Goal: Task Accomplishment & Management: Use online tool/utility

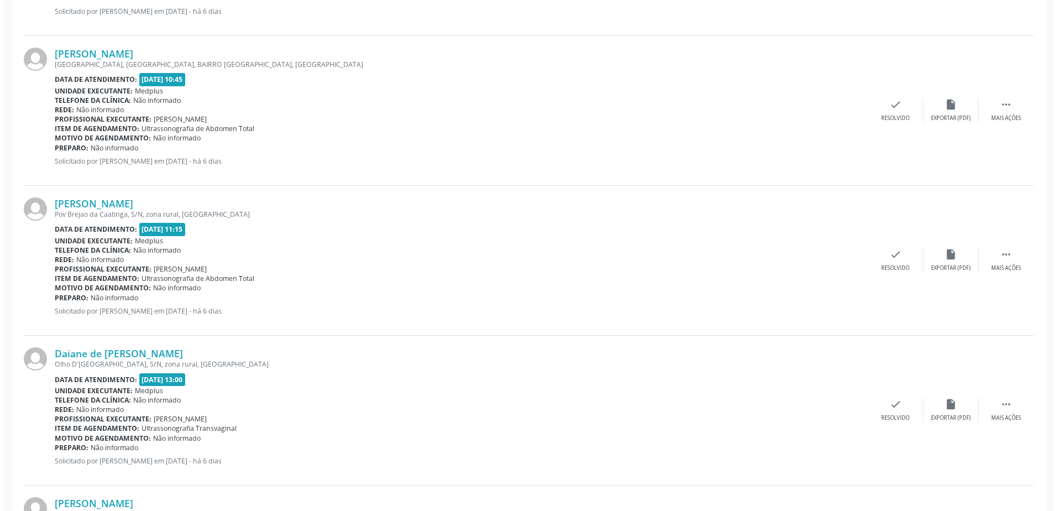
scroll to position [498, 0]
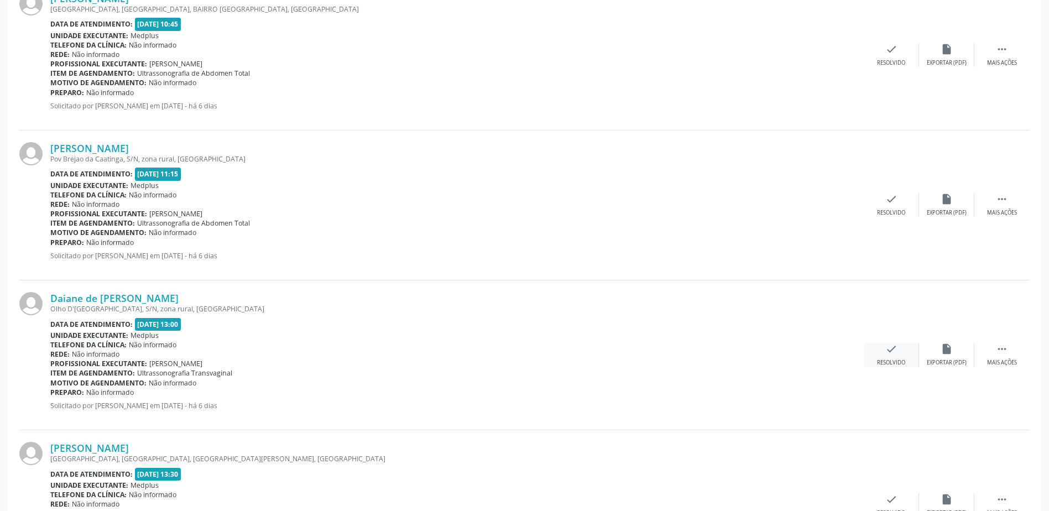
click at [896, 364] on div "Resolvido" at bounding box center [891, 363] width 28 height 8
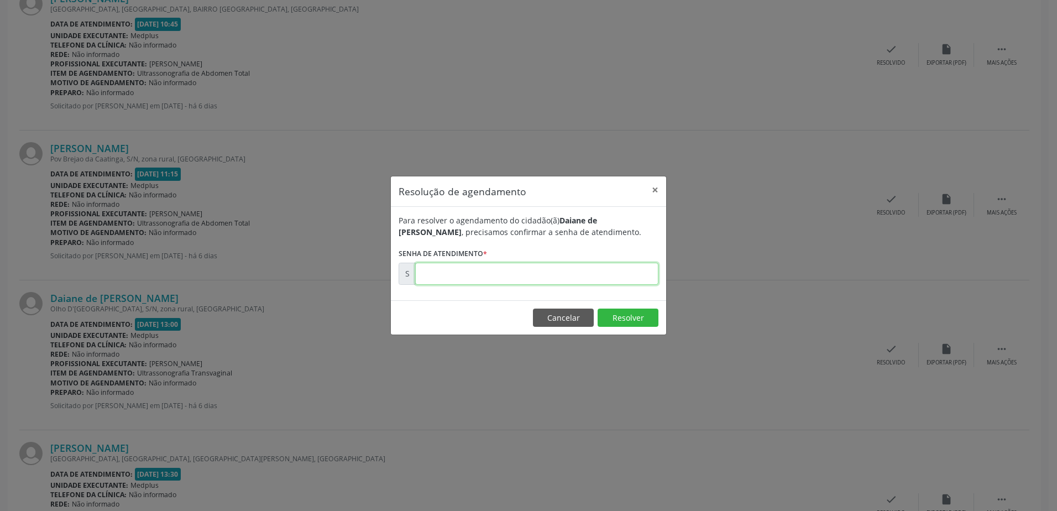
click at [420, 275] on input "text" at bounding box center [536, 274] width 243 height 22
type input "00181053"
click at [635, 321] on button "Resolver" at bounding box center [628, 318] width 61 height 19
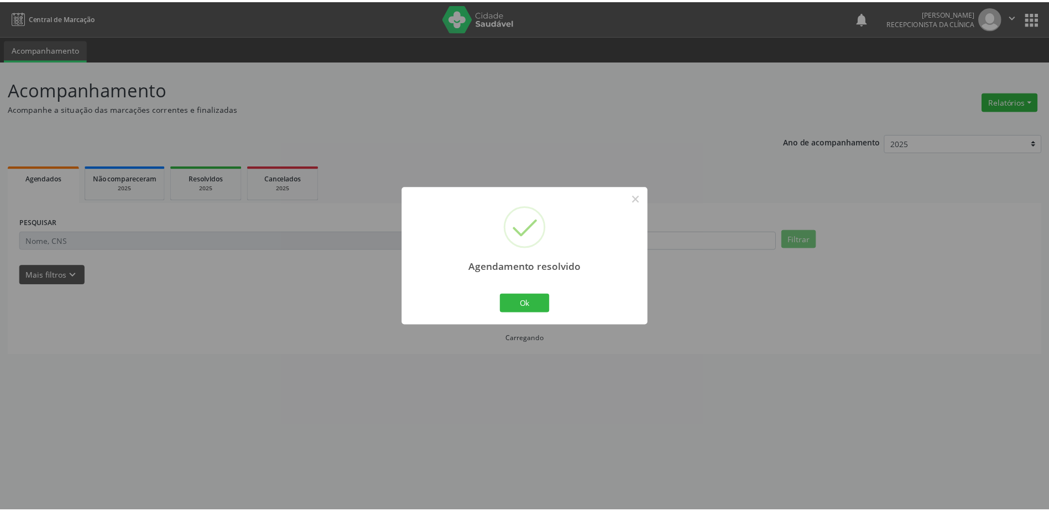
scroll to position [0, 0]
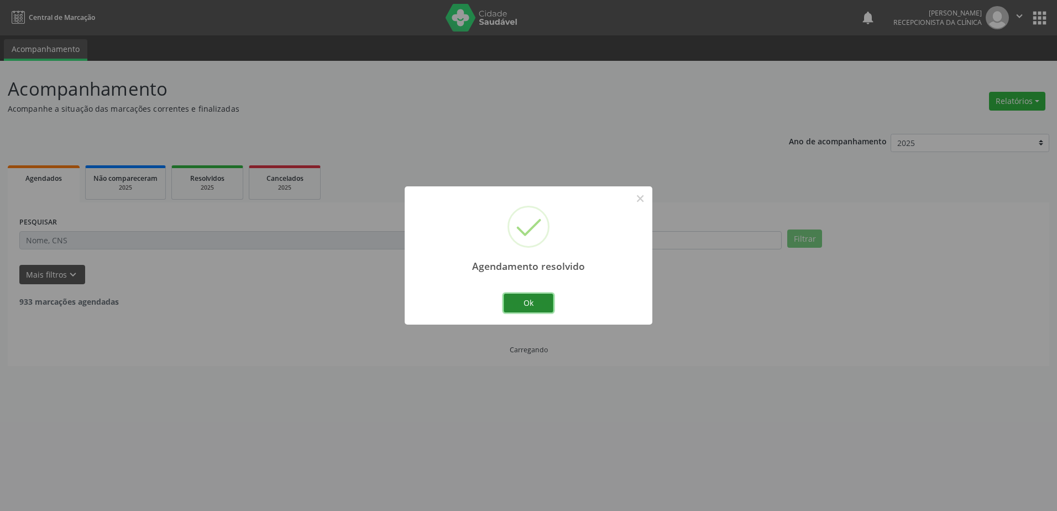
click at [534, 309] on button "Ok" at bounding box center [529, 303] width 50 height 19
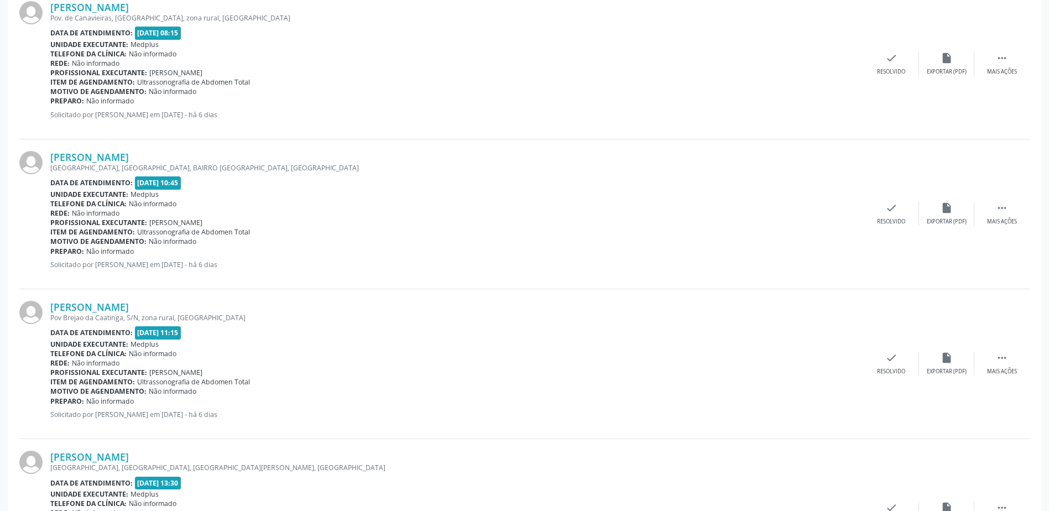
scroll to position [332, 0]
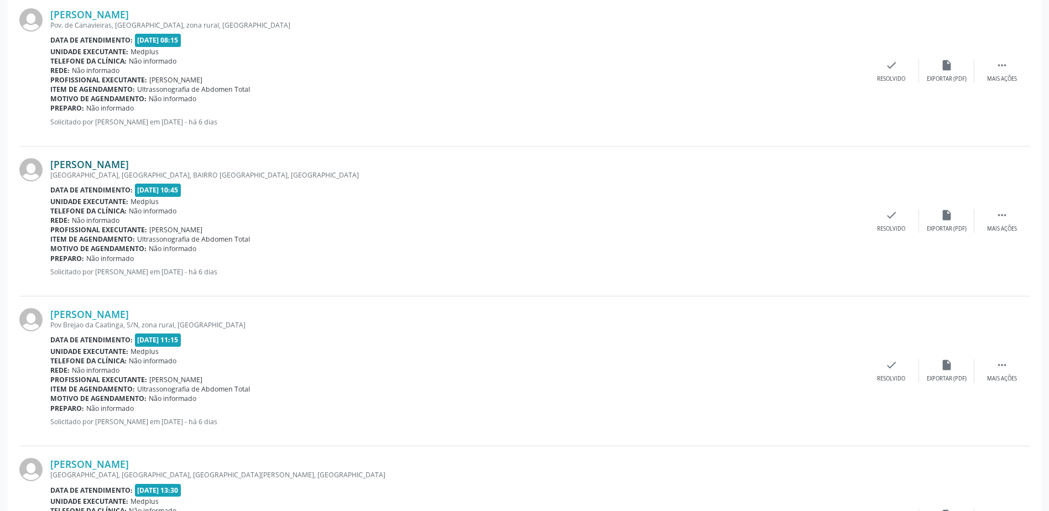
click at [129, 162] on link "[PERSON_NAME]" at bounding box center [89, 164] width 79 height 12
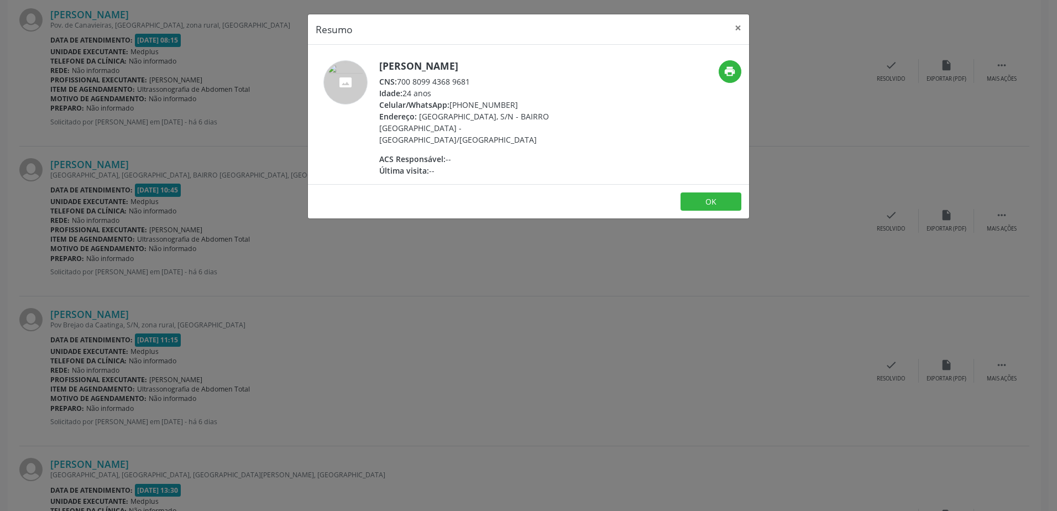
click at [444, 311] on div "Resumo × [PERSON_NAME] CNS: 700 8099 4368 9681 Idade: 24 anos Celular/WhatsApp:…" at bounding box center [528, 255] width 1057 height 511
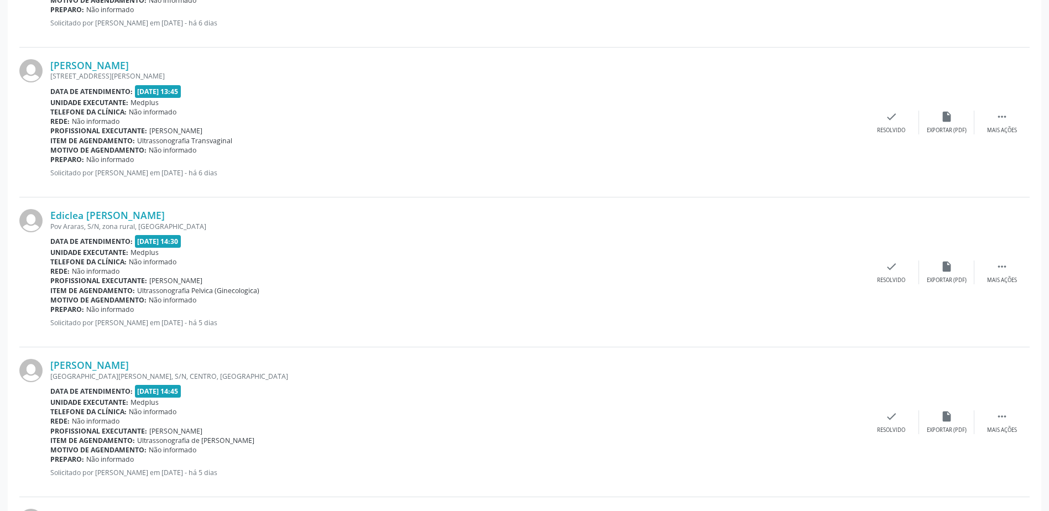
scroll to position [940, 0]
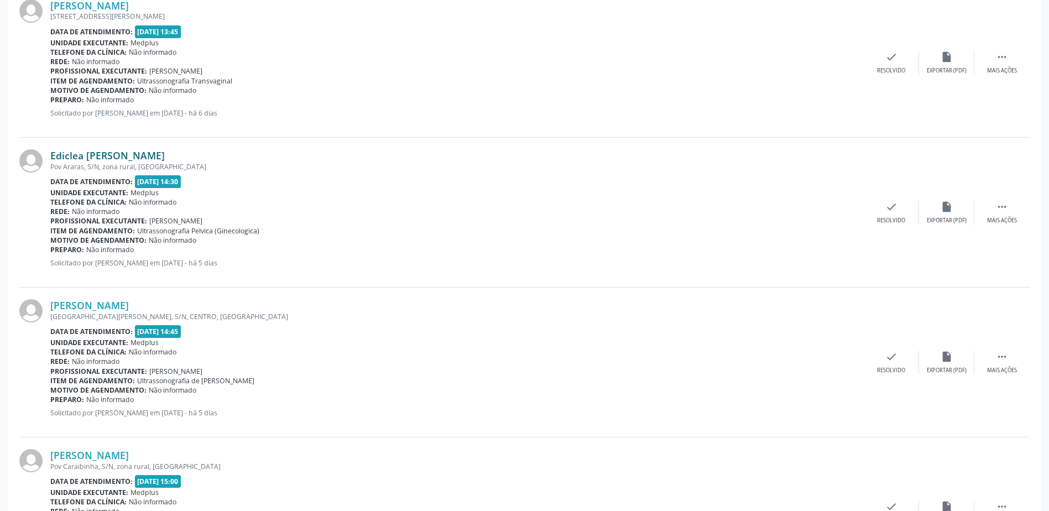
click at [131, 151] on link "Ediclea [PERSON_NAME]" at bounding box center [107, 155] width 114 height 12
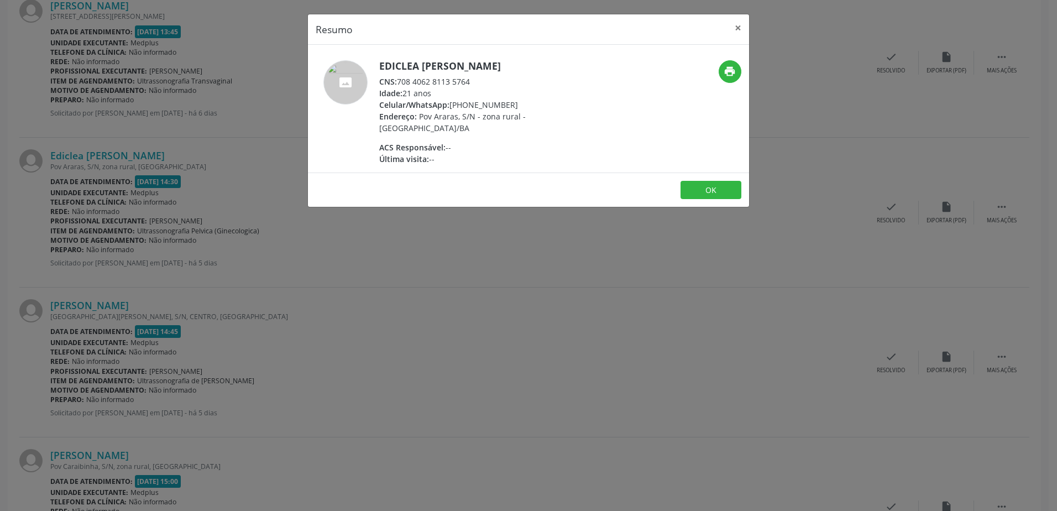
click at [481, 219] on div "Resumo × Ediclea [PERSON_NAME] CNS: 708 4062 8113 5764 Idade: 21 anos Celular/W…" at bounding box center [528, 255] width 1057 height 511
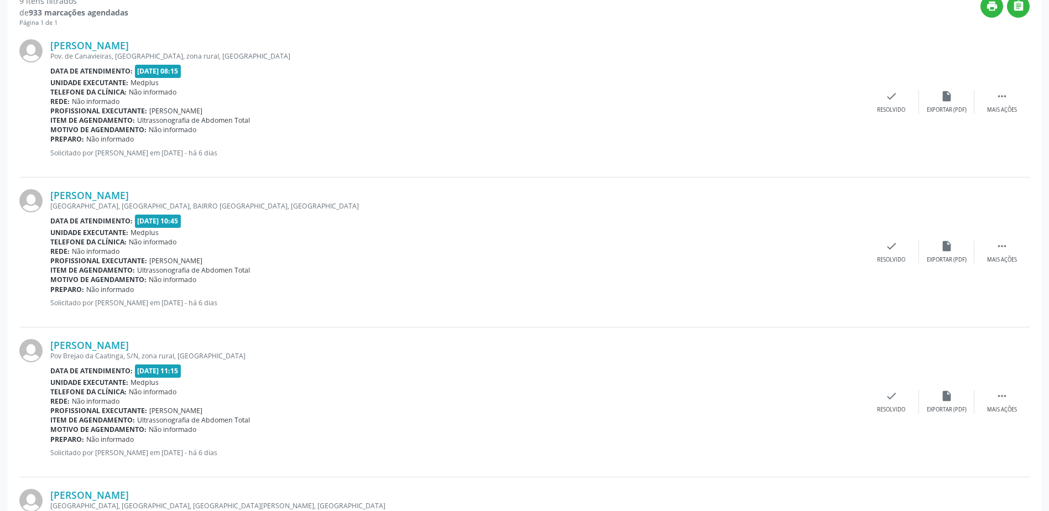
scroll to position [0, 0]
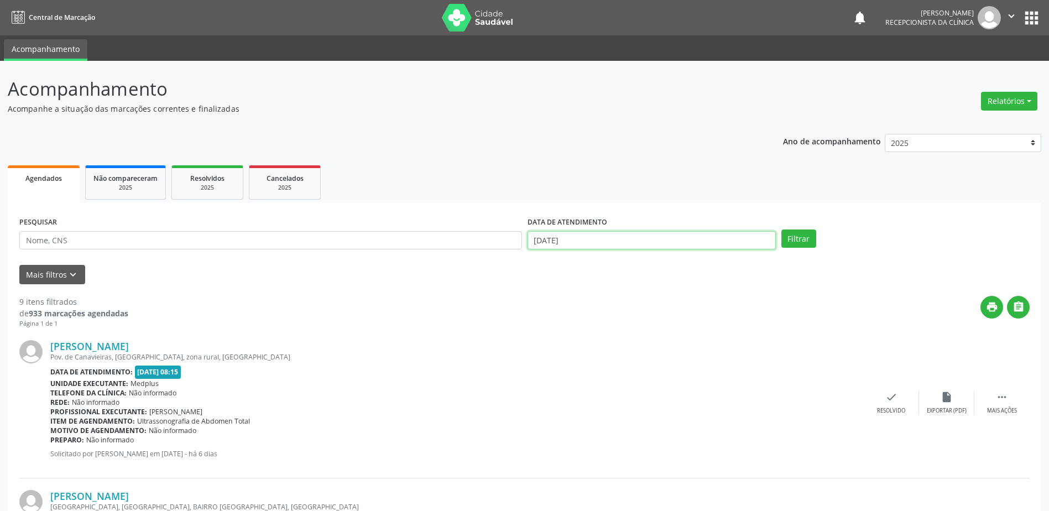
click at [719, 237] on input "[DATE]" at bounding box center [652, 240] width 248 height 19
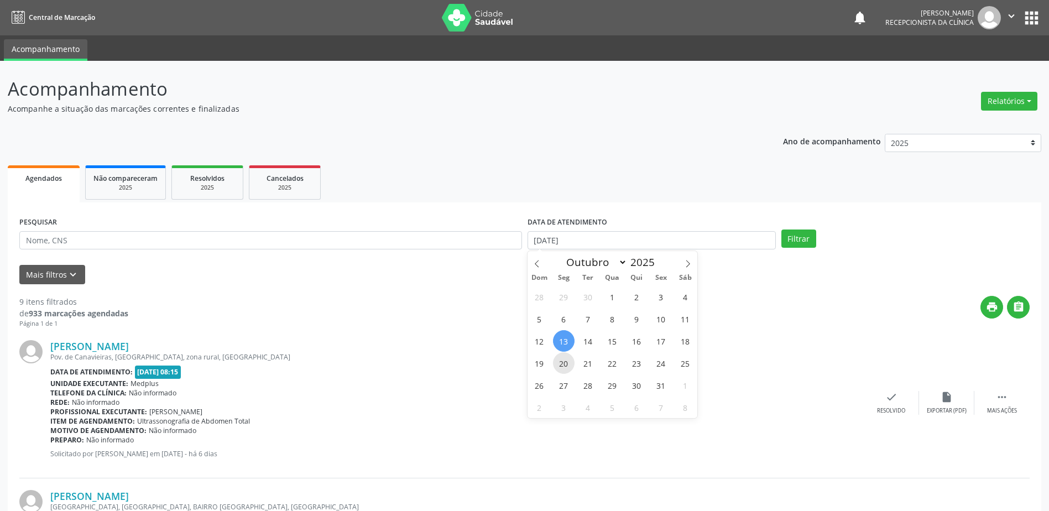
click at [565, 363] on span "20" at bounding box center [564, 363] width 22 height 22
type input "[DATE]"
click at [565, 363] on span "20" at bounding box center [564, 363] width 22 height 22
select select "9"
click at [793, 236] on button "Filtrar" at bounding box center [798, 238] width 35 height 19
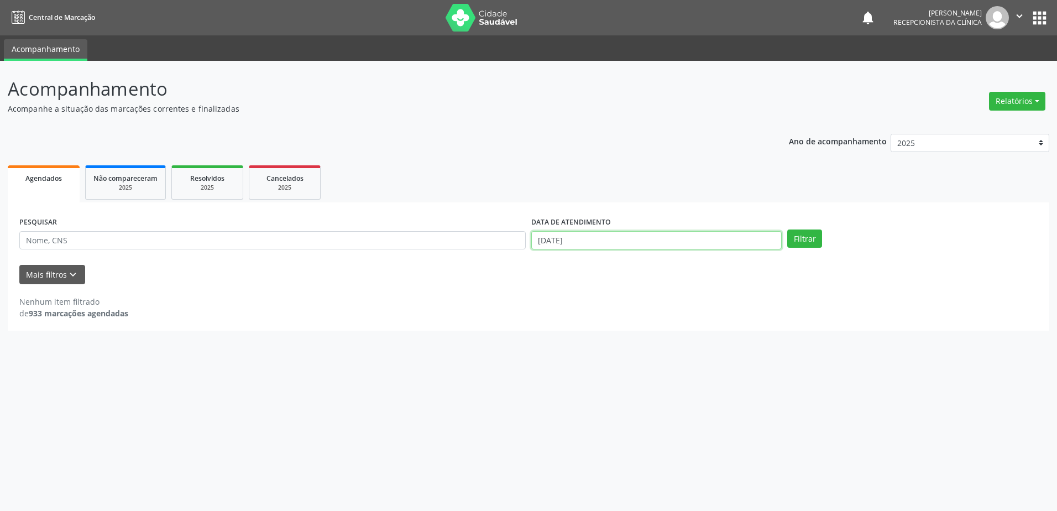
click at [635, 243] on input "[DATE]" at bounding box center [656, 240] width 250 height 19
click at [603, 342] on span "15" at bounding box center [613, 341] width 22 height 22
type input "[DATE]"
click at [604, 342] on span "15" at bounding box center [613, 341] width 22 height 22
click at [799, 240] on button "Filtrar" at bounding box center [804, 238] width 35 height 19
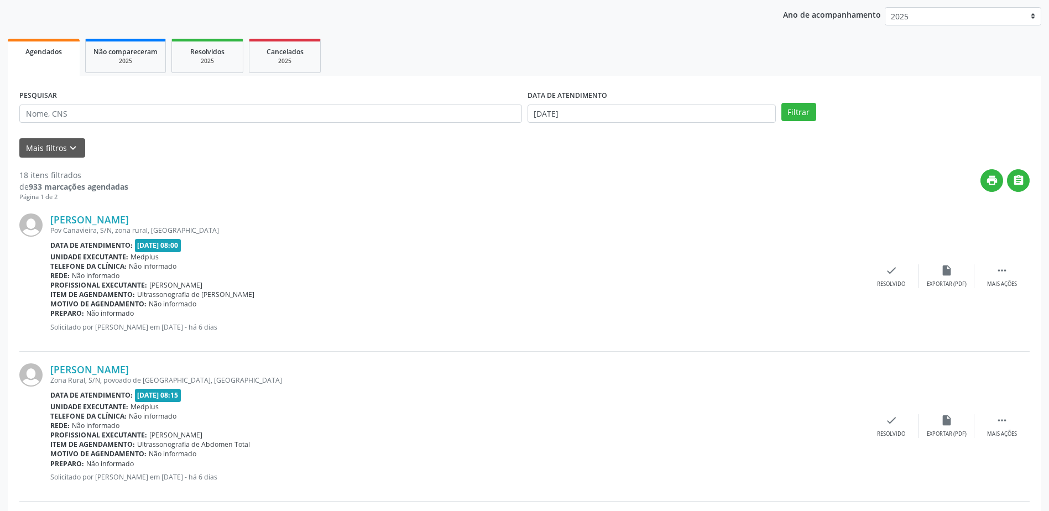
scroll to position [166, 0]
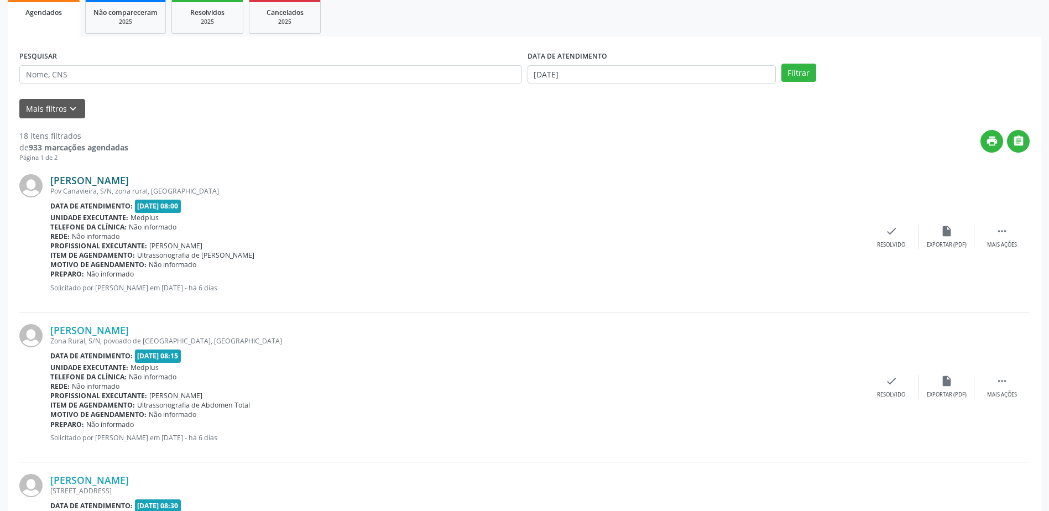
click at [93, 182] on link "[PERSON_NAME]" at bounding box center [89, 180] width 79 height 12
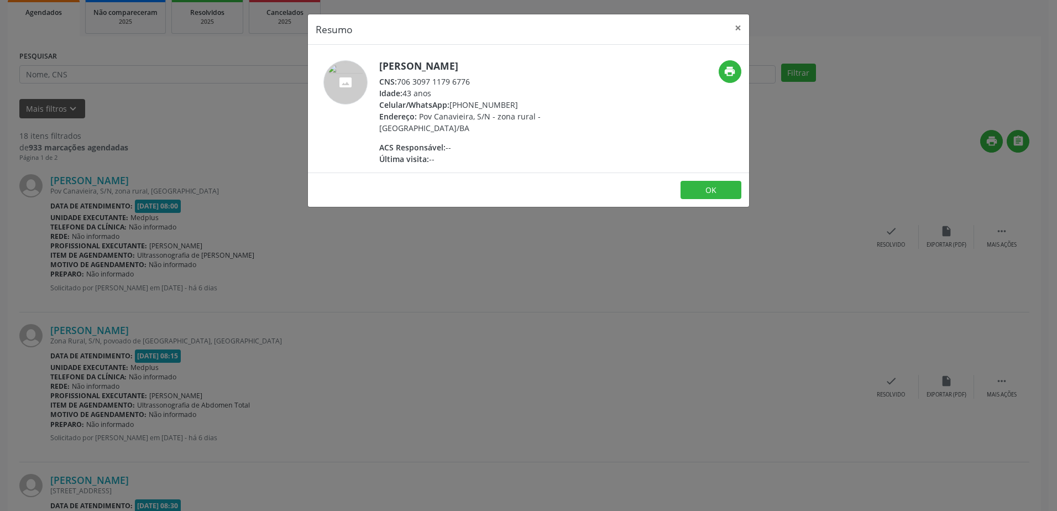
click at [613, 259] on div "Resumo × [PERSON_NAME] CNS: 706 3097 1179 6776 Idade: 43 anos Celular/WhatsApp:…" at bounding box center [528, 255] width 1057 height 511
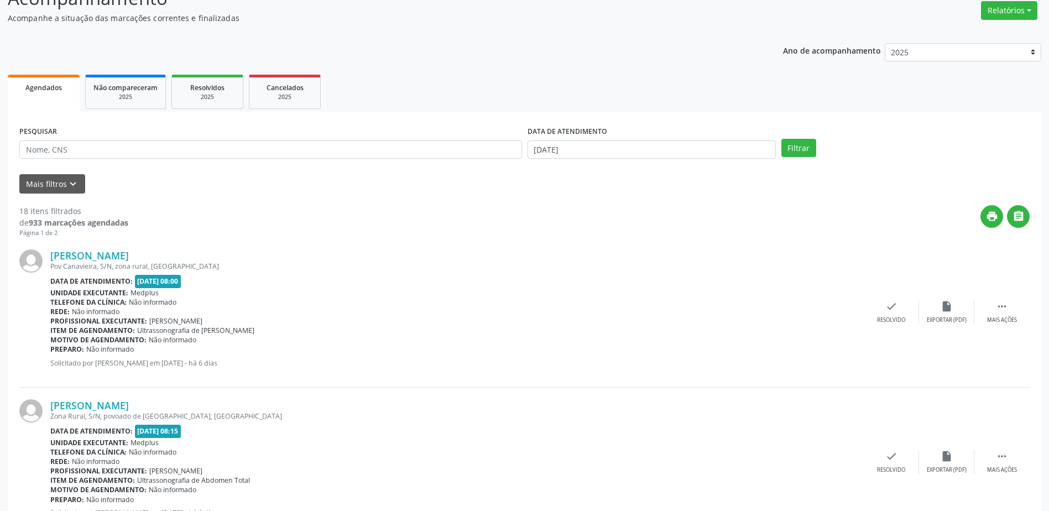
scroll to position [0, 0]
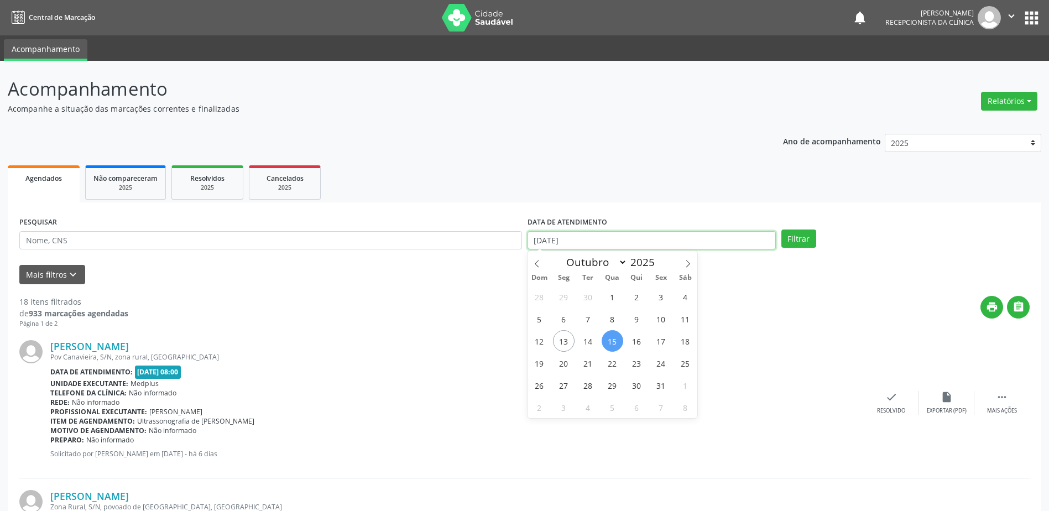
click at [622, 245] on input "[DATE]" at bounding box center [652, 240] width 248 height 19
click at [566, 335] on span "13" at bounding box center [564, 341] width 22 height 22
type input "[DATE]"
click at [566, 335] on span "13" at bounding box center [564, 341] width 22 height 22
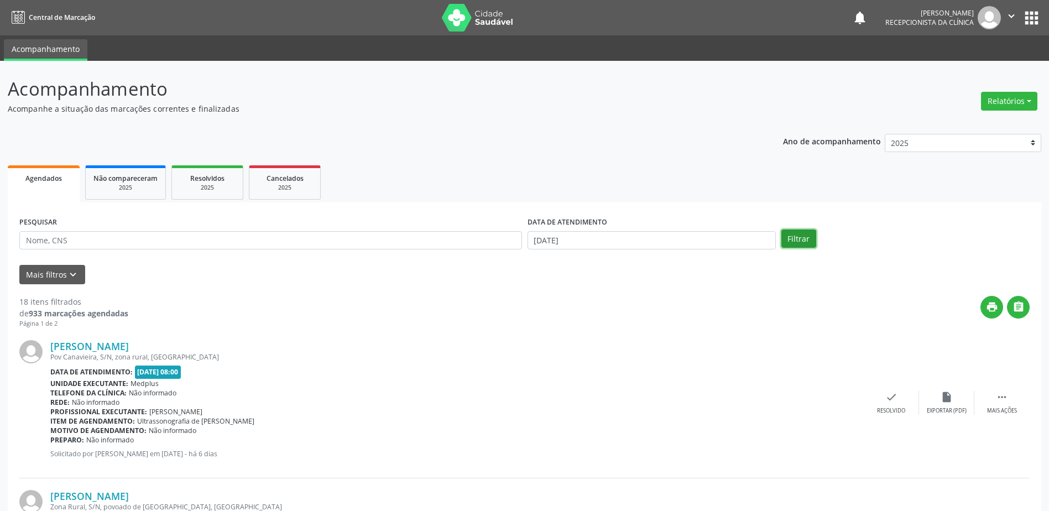
click at [790, 236] on button "Filtrar" at bounding box center [798, 238] width 35 height 19
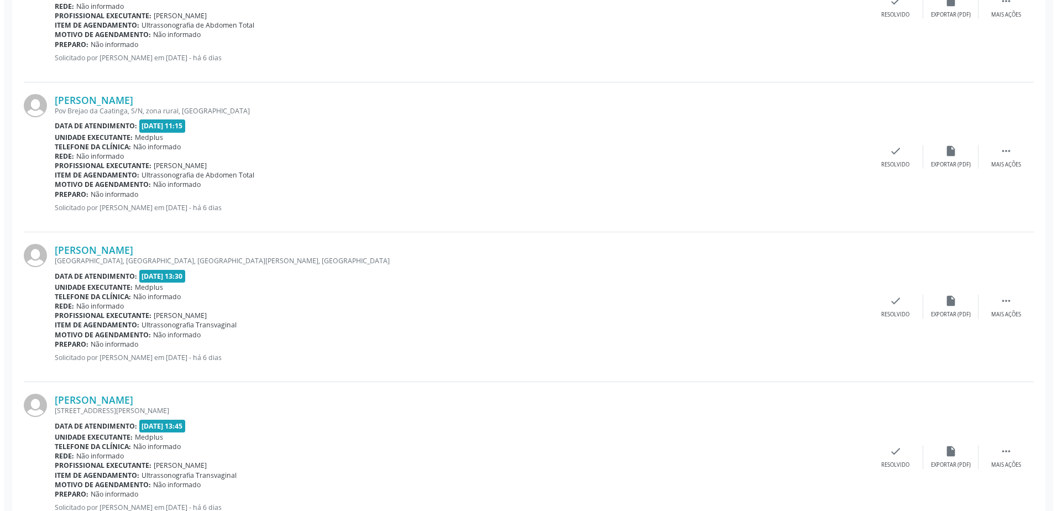
scroll to position [664, 0]
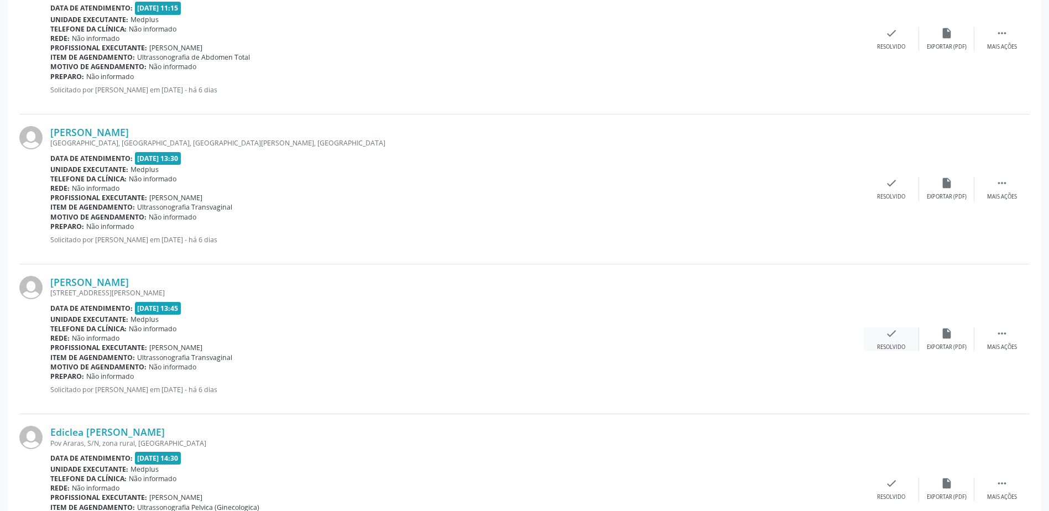
click at [895, 337] on icon "check" at bounding box center [891, 333] width 12 height 12
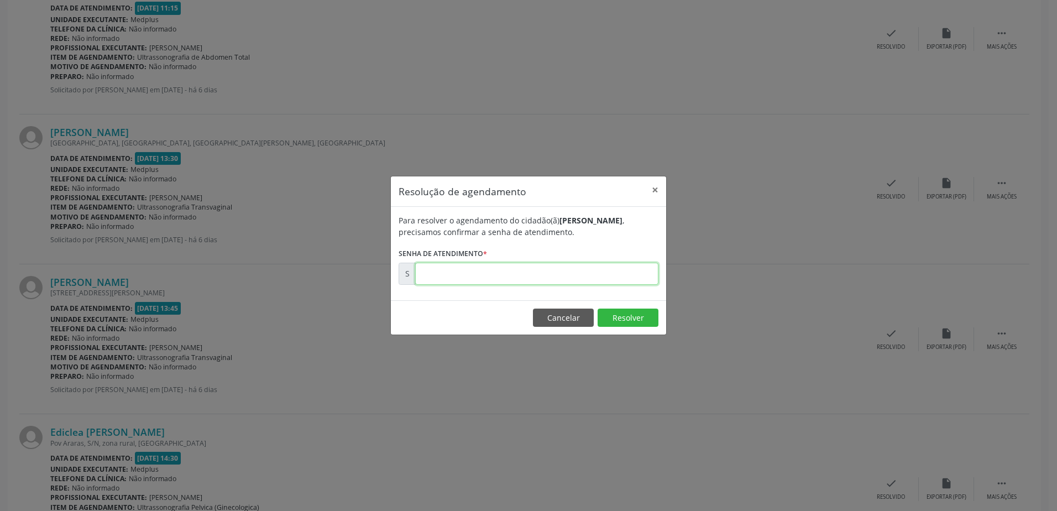
click at [519, 273] on input "text" at bounding box center [536, 274] width 243 height 22
type input "00181067"
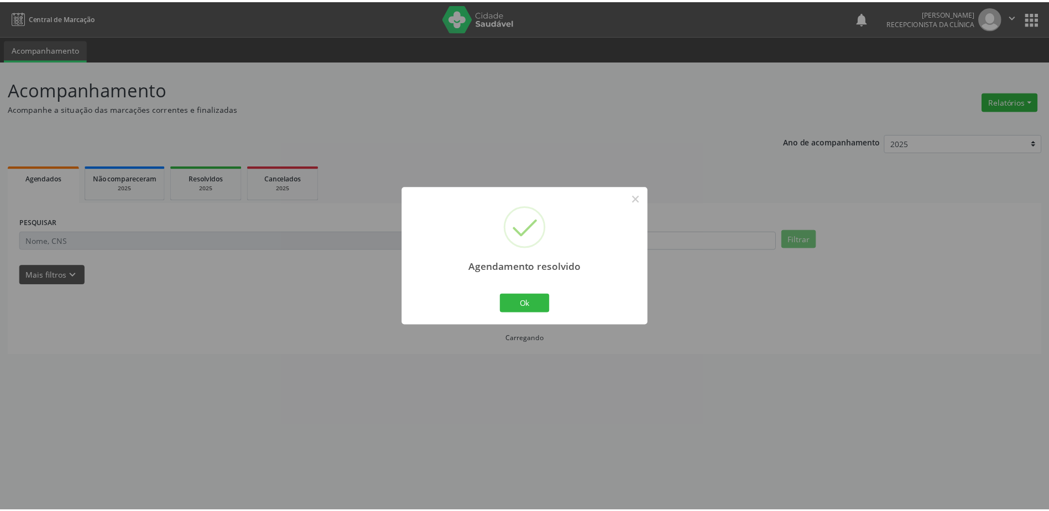
scroll to position [0, 0]
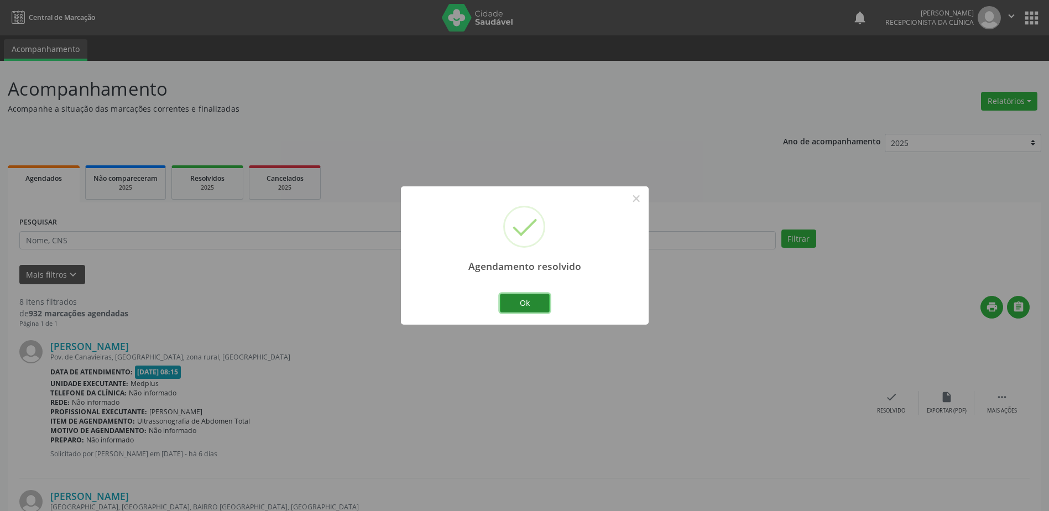
click at [540, 301] on button "Ok" at bounding box center [525, 303] width 50 height 19
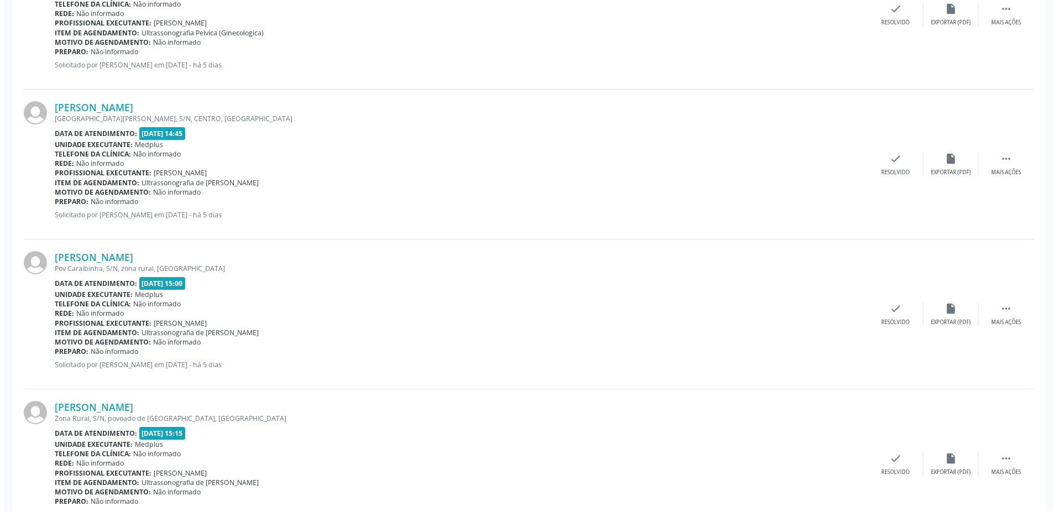
scroll to position [869, 0]
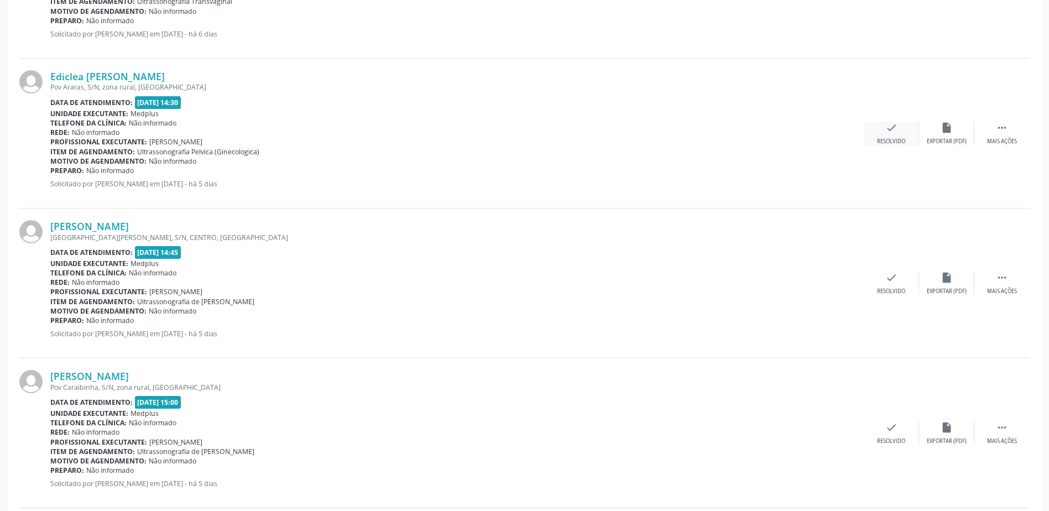
click at [884, 134] on div "check Resolvido" at bounding box center [891, 134] width 55 height 24
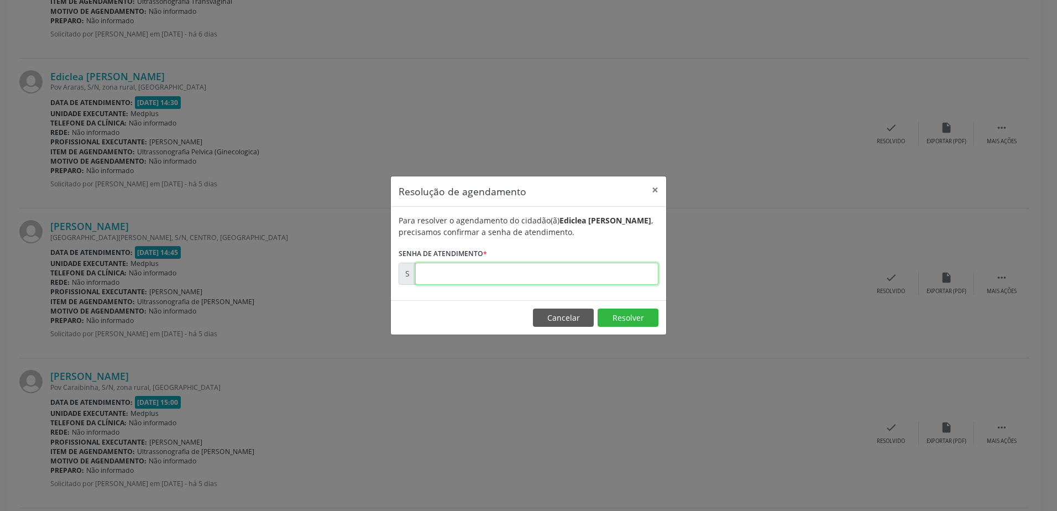
click at [430, 278] on input "text" at bounding box center [536, 274] width 243 height 22
type input "00181283"
click at [627, 319] on button "Resolver" at bounding box center [628, 318] width 61 height 19
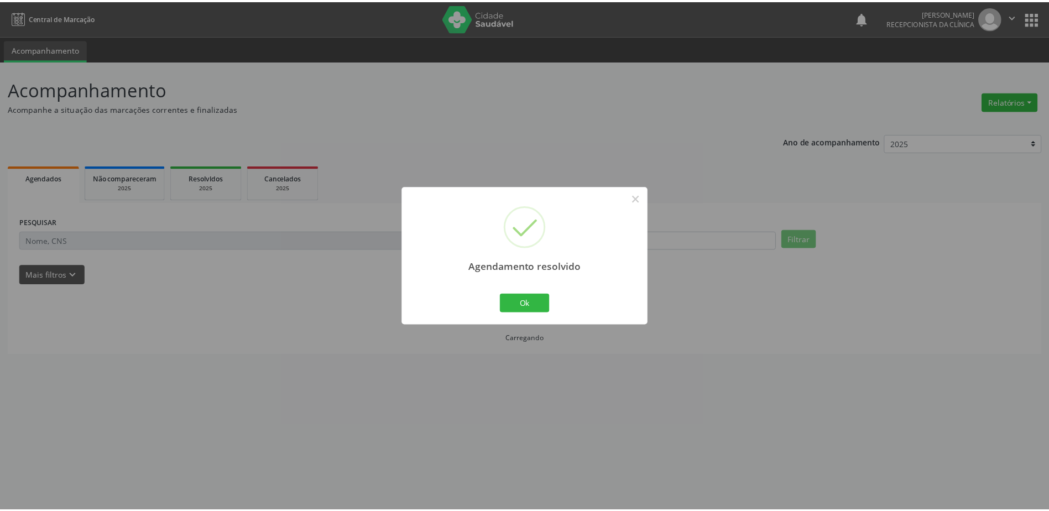
scroll to position [0, 0]
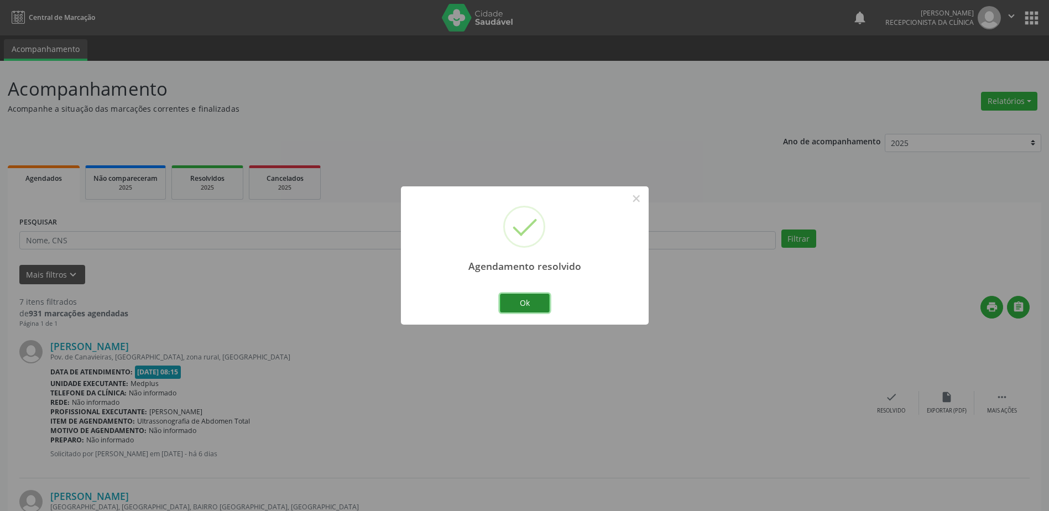
click at [535, 302] on button "Ok" at bounding box center [525, 303] width 50 height 19
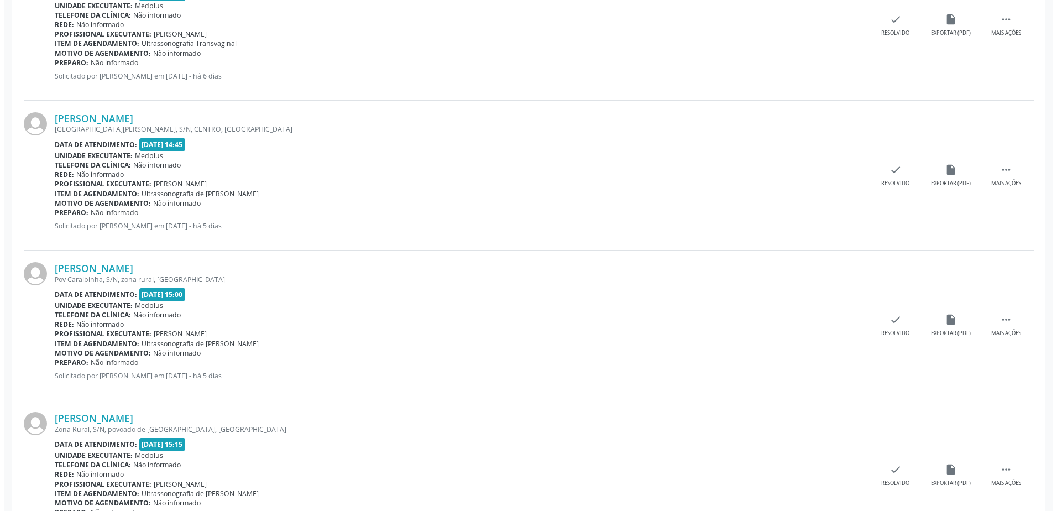
scroll to position [885, 0]
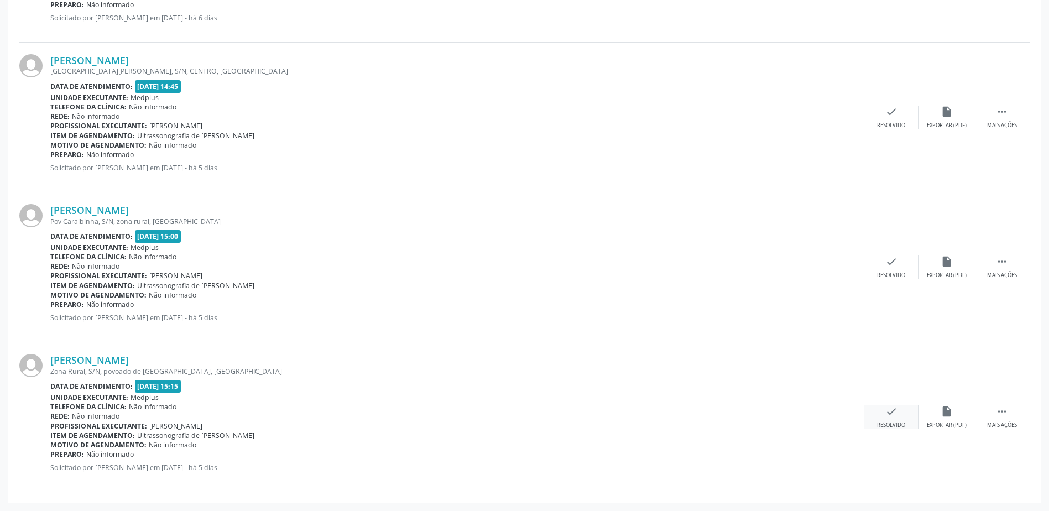
click at [895, 415] on icon "check" at bounding box center [891, 411] width 12 height 12
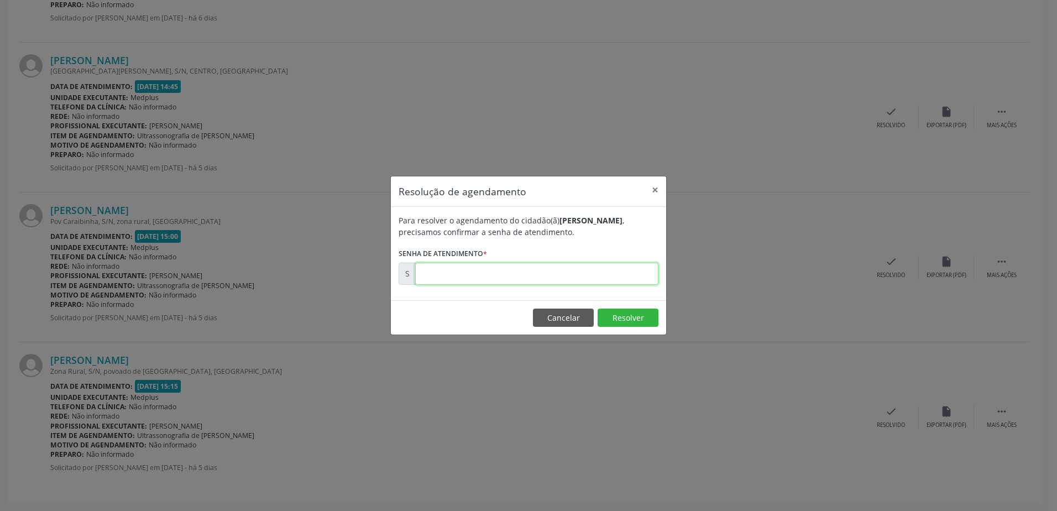
click at [429, 269] on input "text" at bounding box center [536, 274] width 243 height 22
type input "00181282"
click at [625, 316] on button "Resolver" at bounding box center [628, 318] width 61 height 19
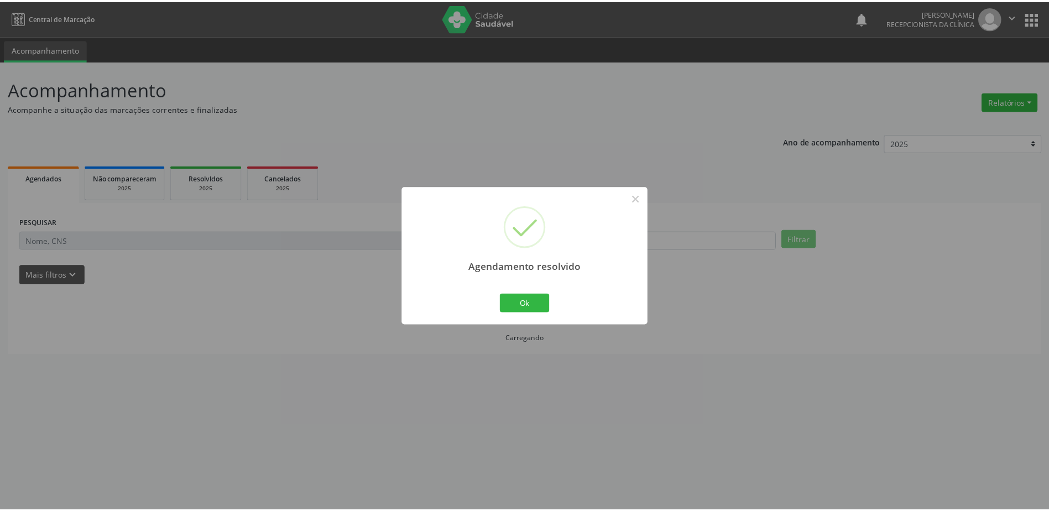
scroll to position [0, 0]
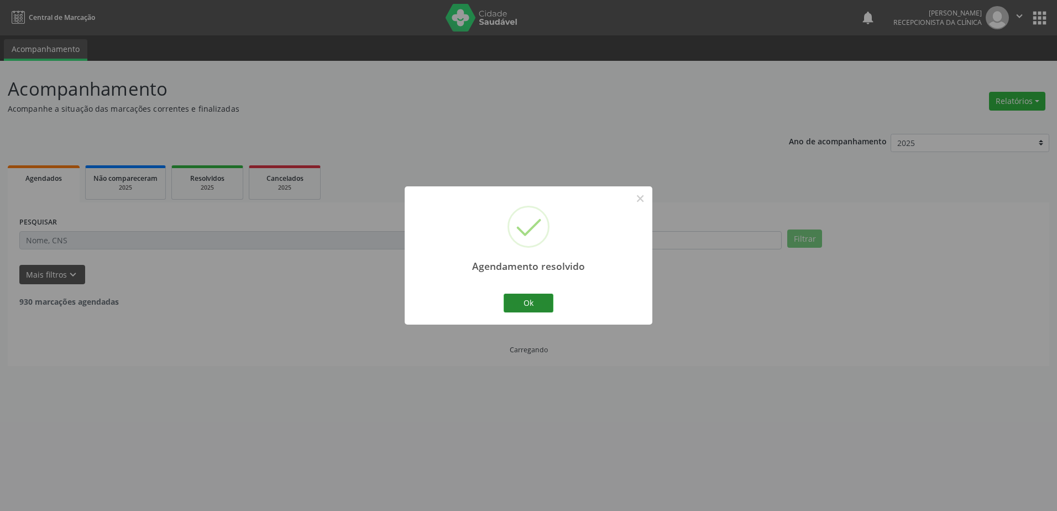
click at [529, 305] on button "Ok" at bounding box center [529, 303] width 50 height 19
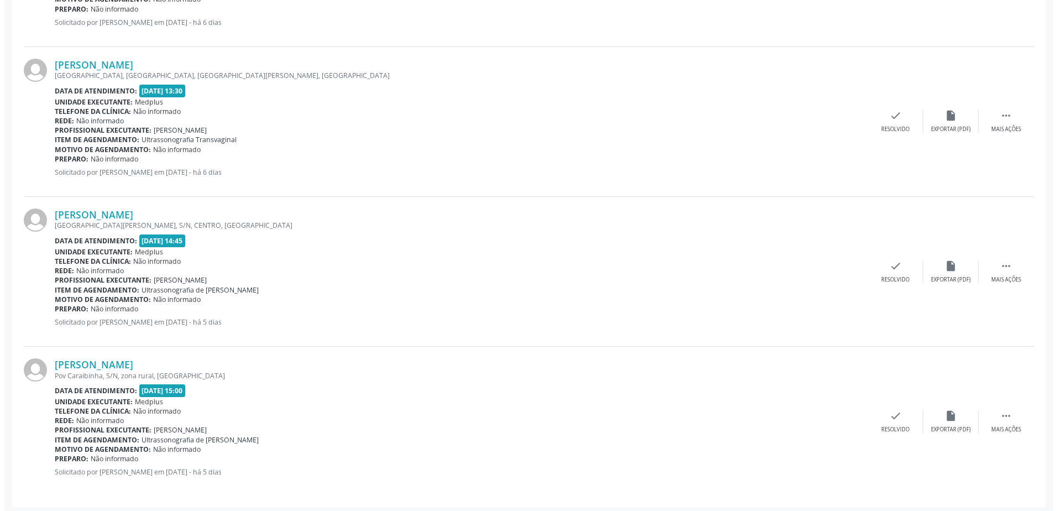
scroll to position [735, 0]
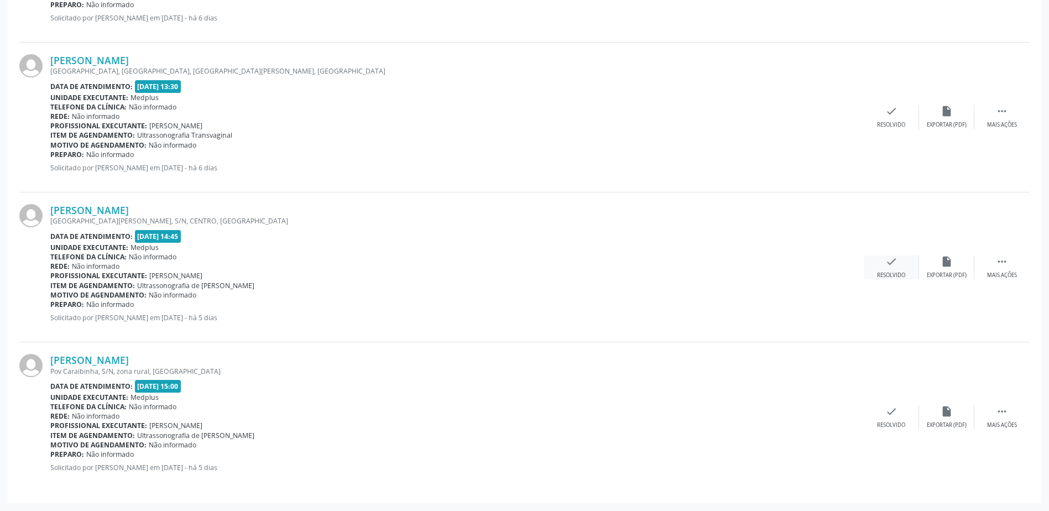
click at [885, 269] on div "check Resolvido" at bounding box center [891, 267] width 55 height 24
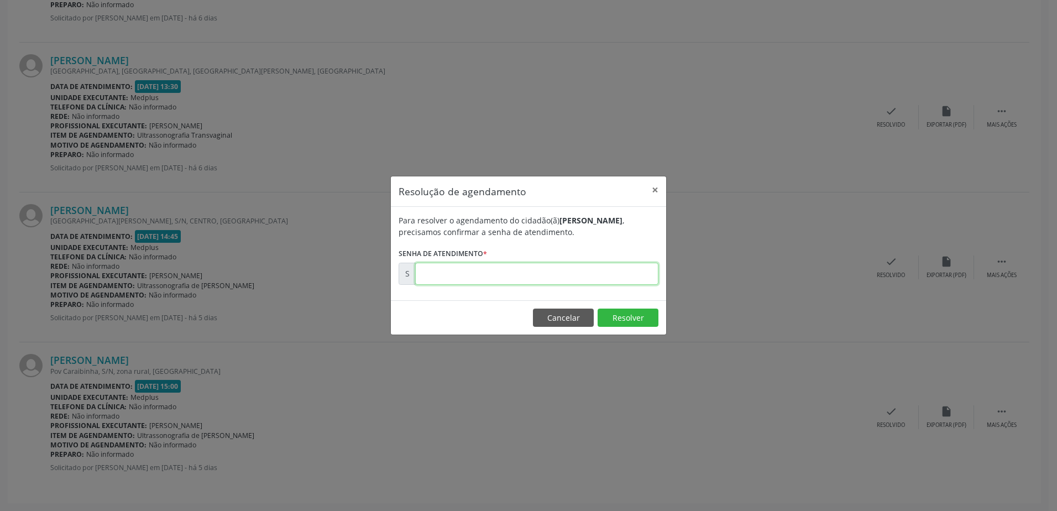
click at [436, 272] on input "text" at bounding box center [536, 274] width 243 height 22
type input "00181337"
click at [637, 315] on button "Resolver" at bounding box center [628, 318] width 61 height 19
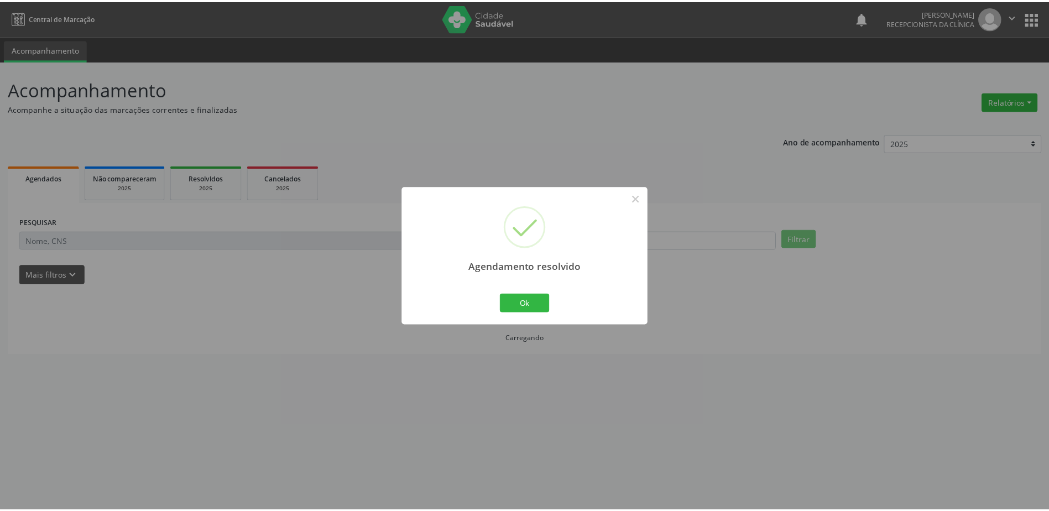
scroll to position [0, 0]
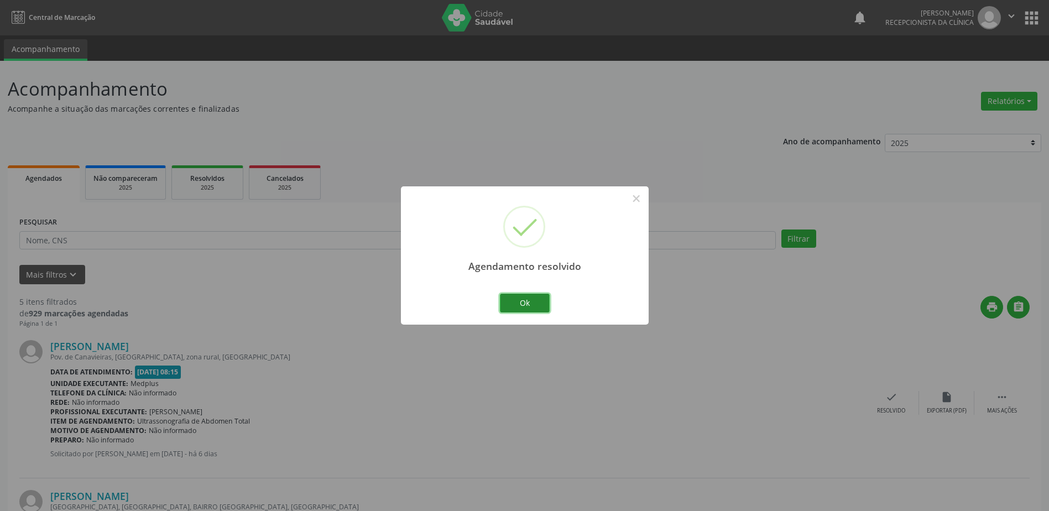
click at [544, 301] on button "Ok" at bounding box center [525, 303] width 50 height 19
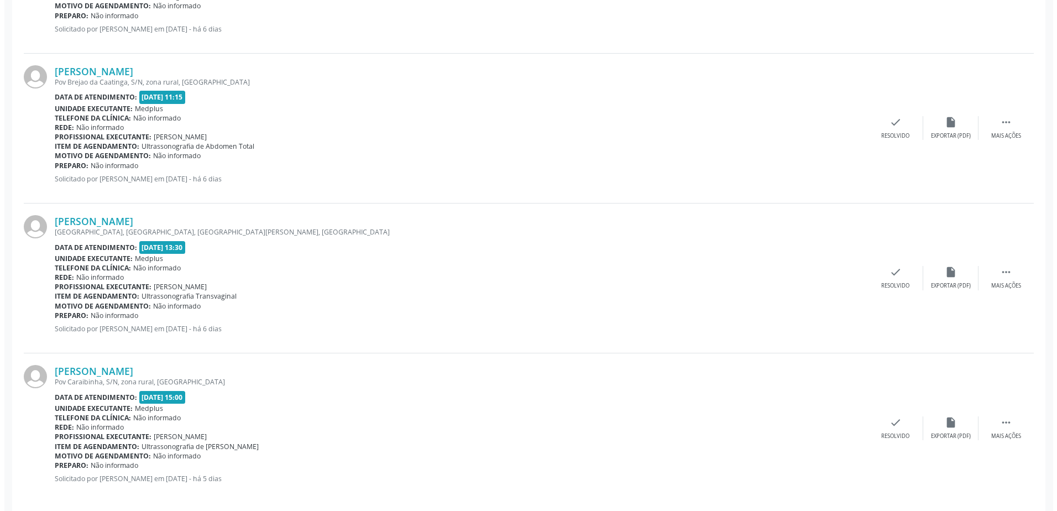
scroll to position [586, 0]
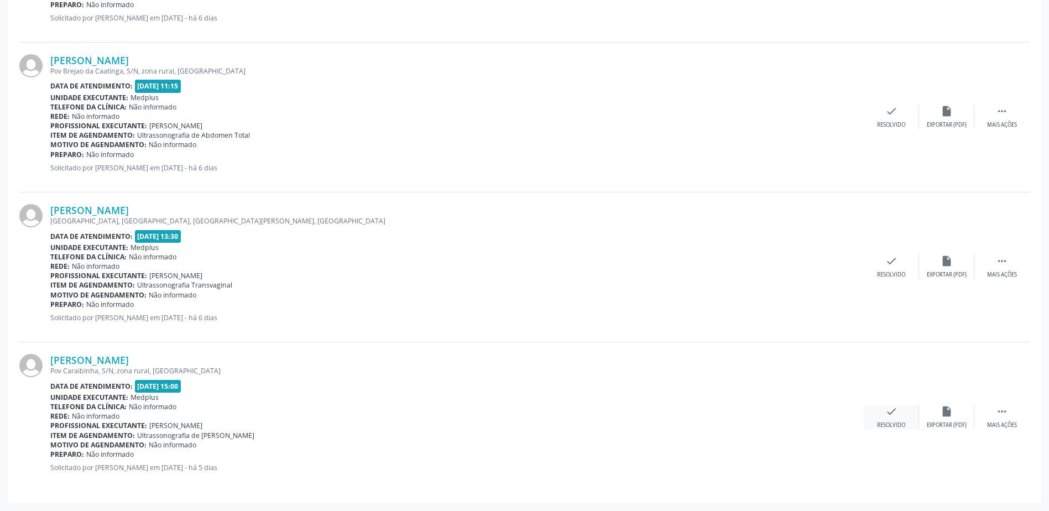
click at [888, 412] on icon "check" at bounding box center [891, 411] width 12 height 12
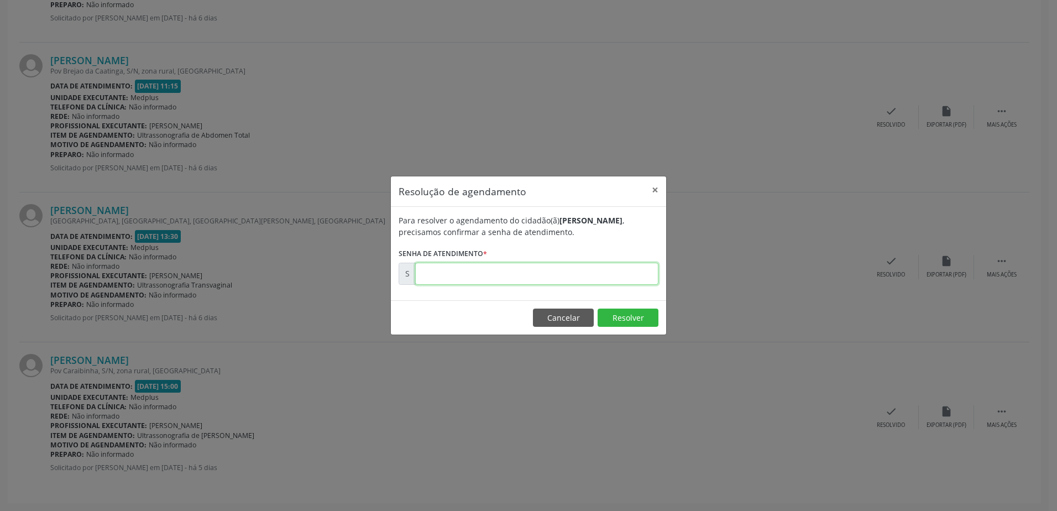
click at [493, 276] on input "text" at bounding box center [536, 274] width 243 height 22
type input "00181287"
click at [637, 314] on button "Resolver" at bounding box center [628, 318] width 61 height 19
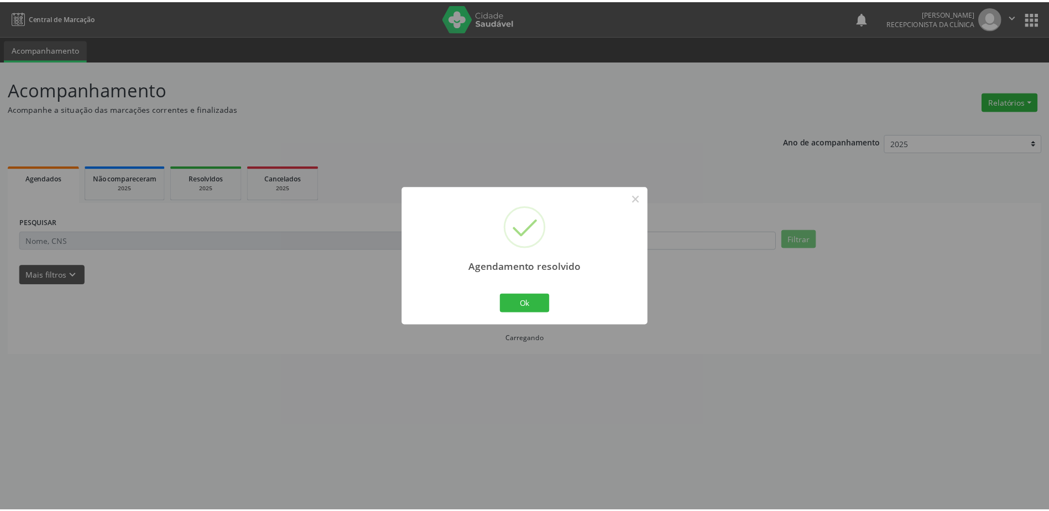
scroll to position [0, 0]
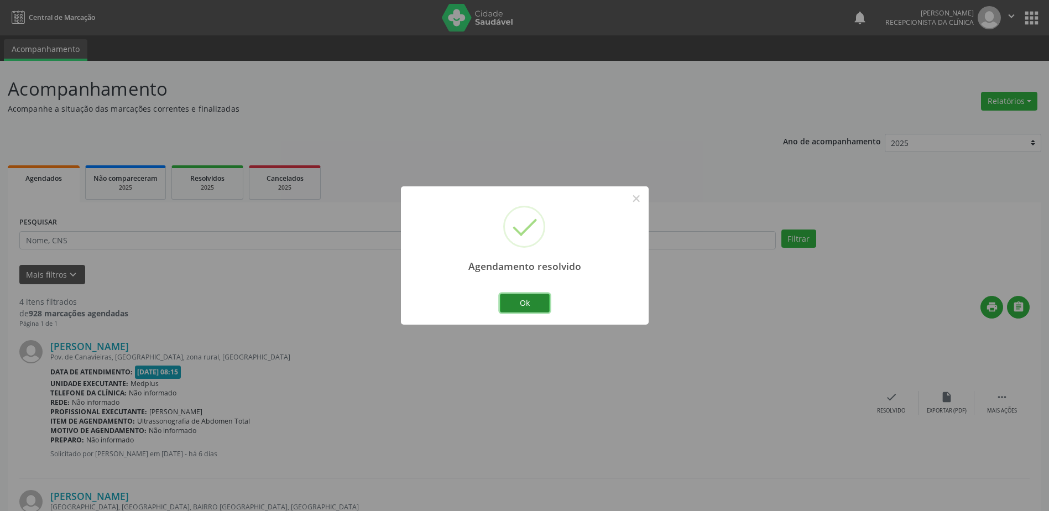
click at [515, 299] on button "Ok" at bounding box center [525, 303] width 50 height 19
